Goal: Navigation & Orientation: Find specific page/section

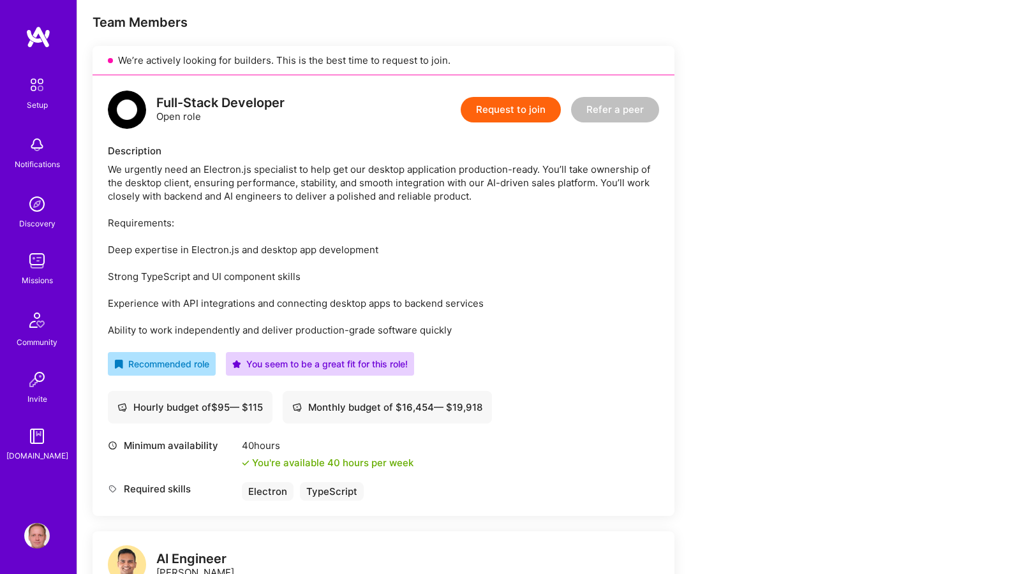
scroll to position [400, 0]
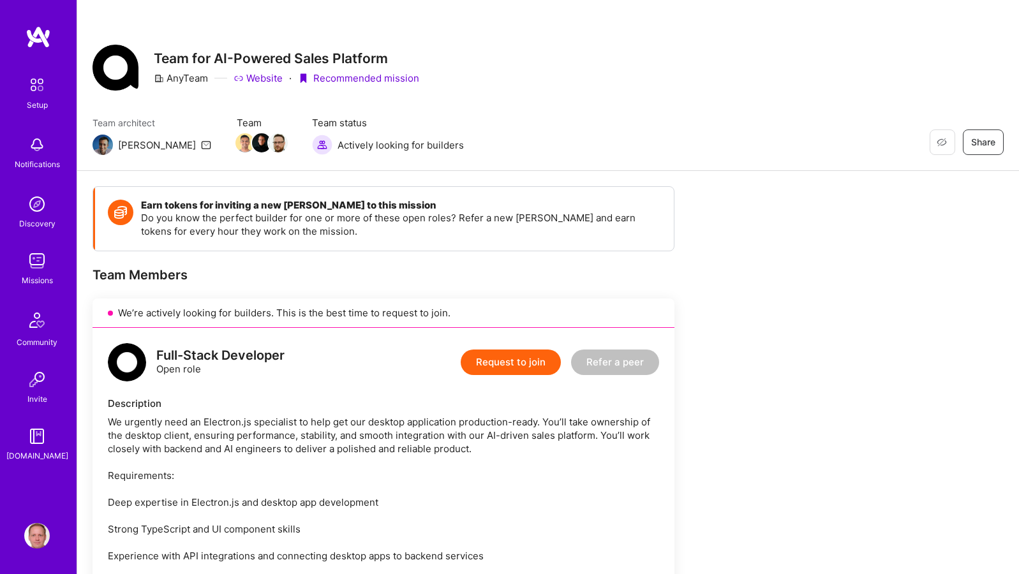
click at [33, 269] on img at bounding box center [37, 261] width 26 height 26
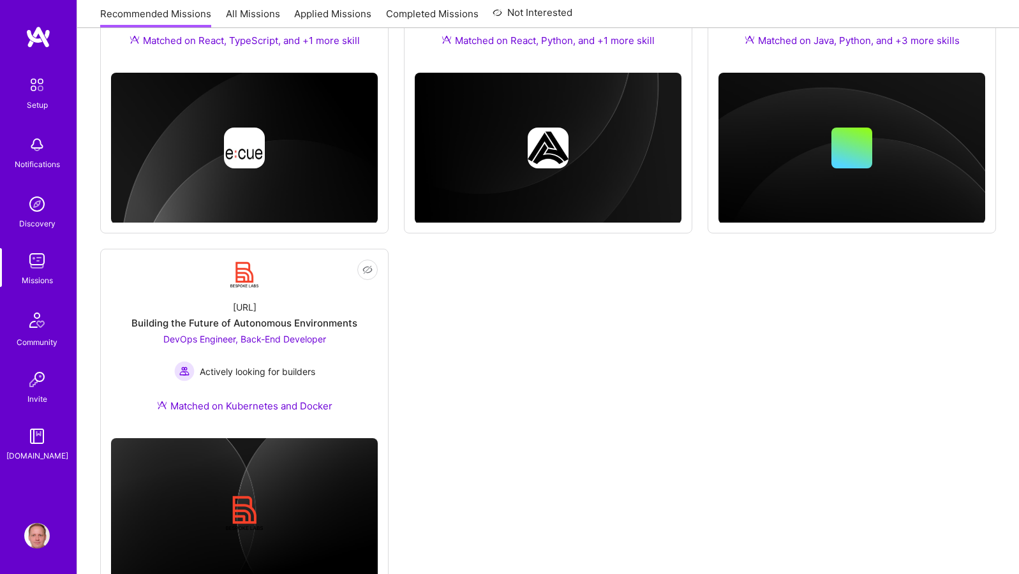
scroll to position [748, 0]
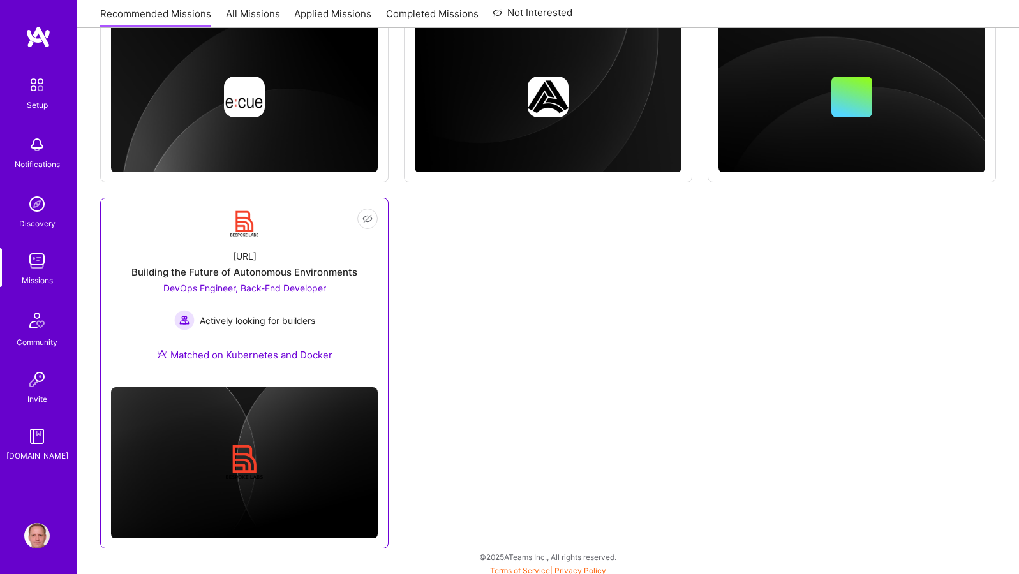
click at [328, 270] on div "Building the Future of Autonomous Environments" at bounding box center [244, 271] width 226 height 13
